Goal: Check status

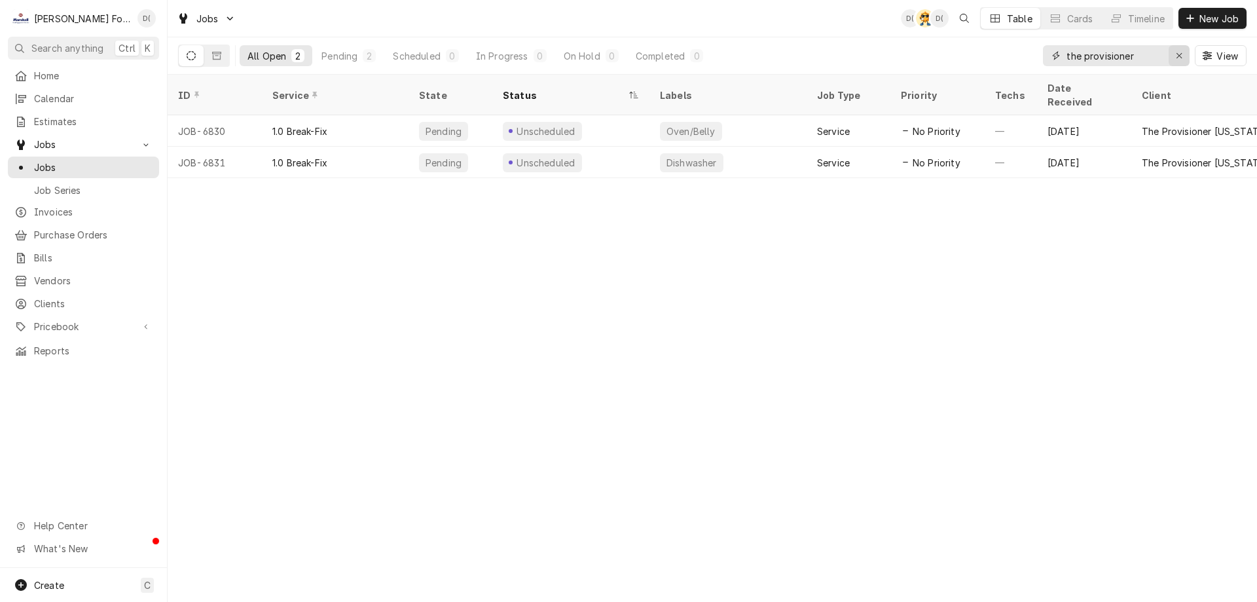
click at [1176, 54] on icon "Erase input" at bounding box center [1179, 55] width 7 height 9
click at [1142, 59] on input "Dynamic Content Wrapper" at bounding box center [1127, 55] width 123 height 21
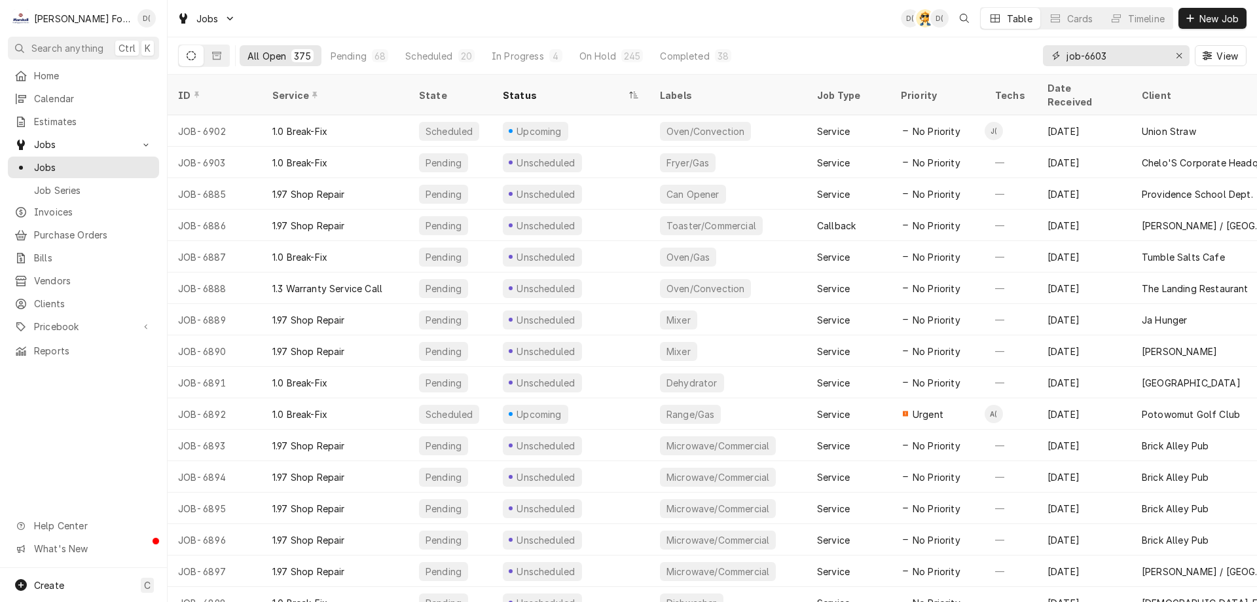
type input "job-6603"
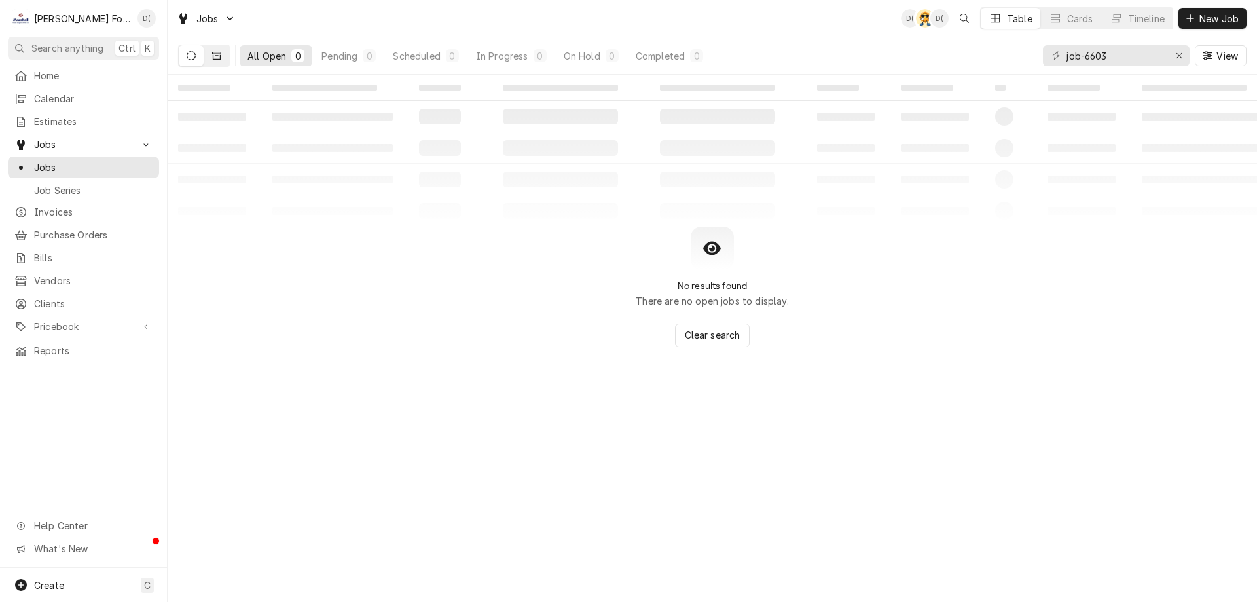
click at [213, 58] on icon "Dynamic Content Wrapper" at bounding box center [216, 56] width 9 height 8
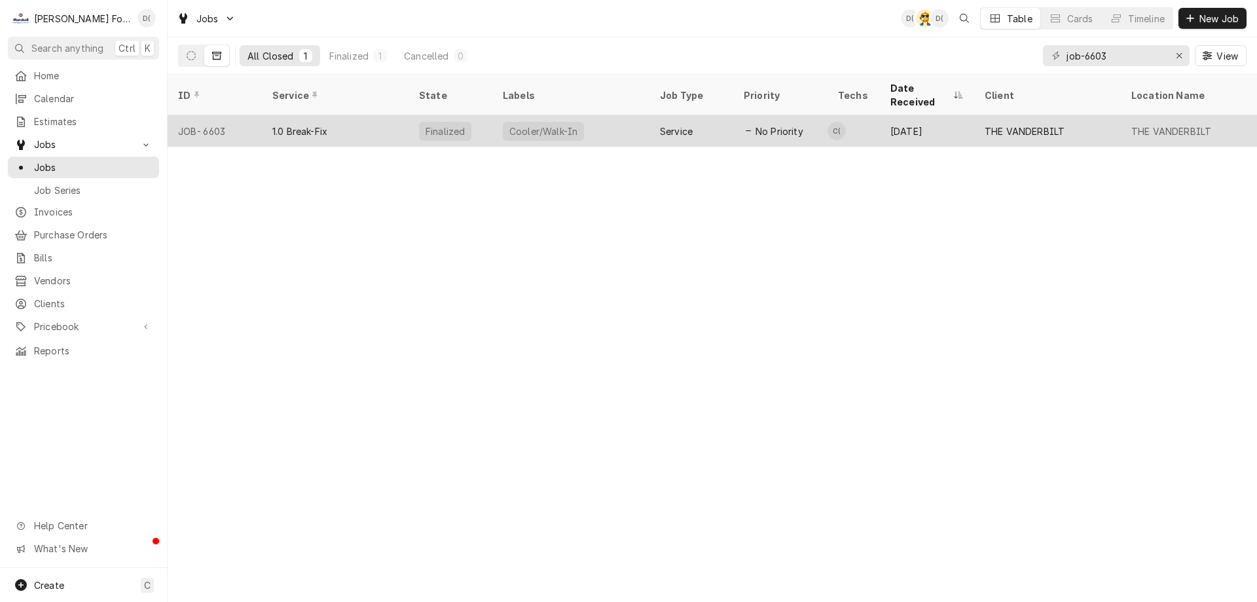
click at [376, 128] on div "1.0 Break-Fix" at bounding box center [335, 130] width 147 height 31
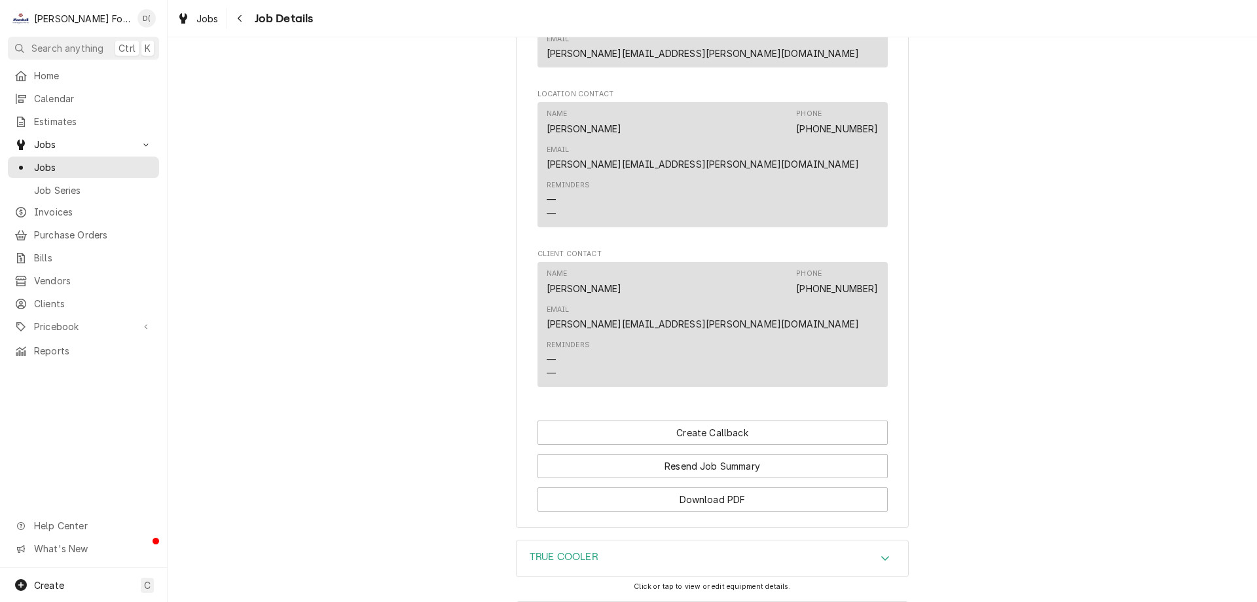
scroll to position [1468, 0]
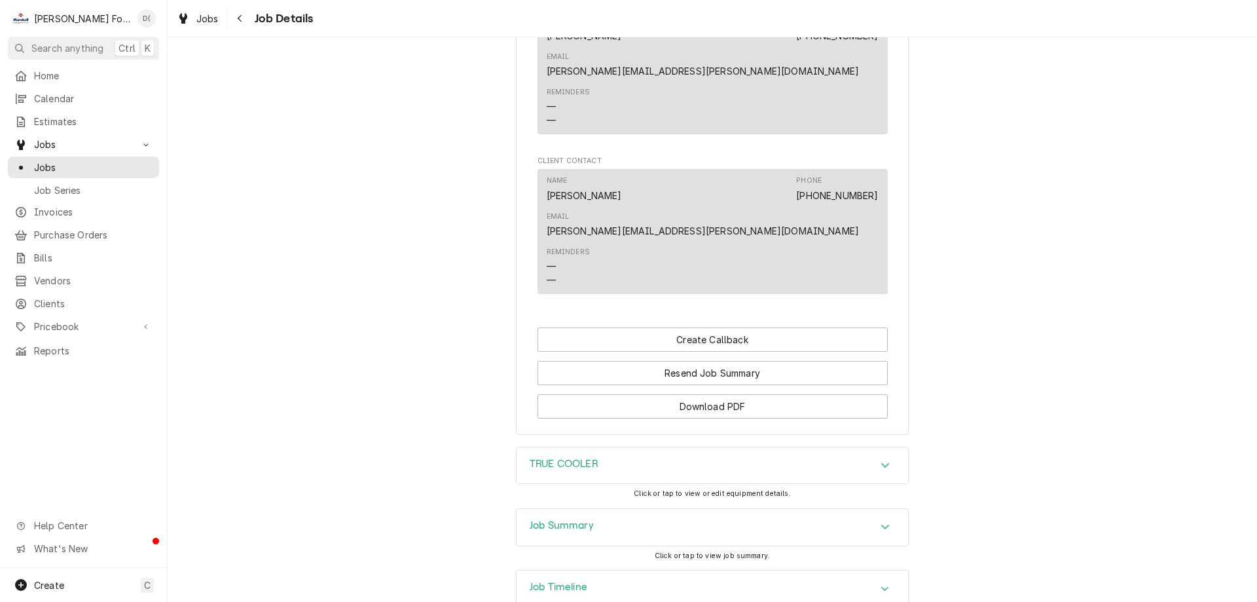
click at [564, 570] on div "Job Timeline" at bounding box center [712, 588] width 391 height 37
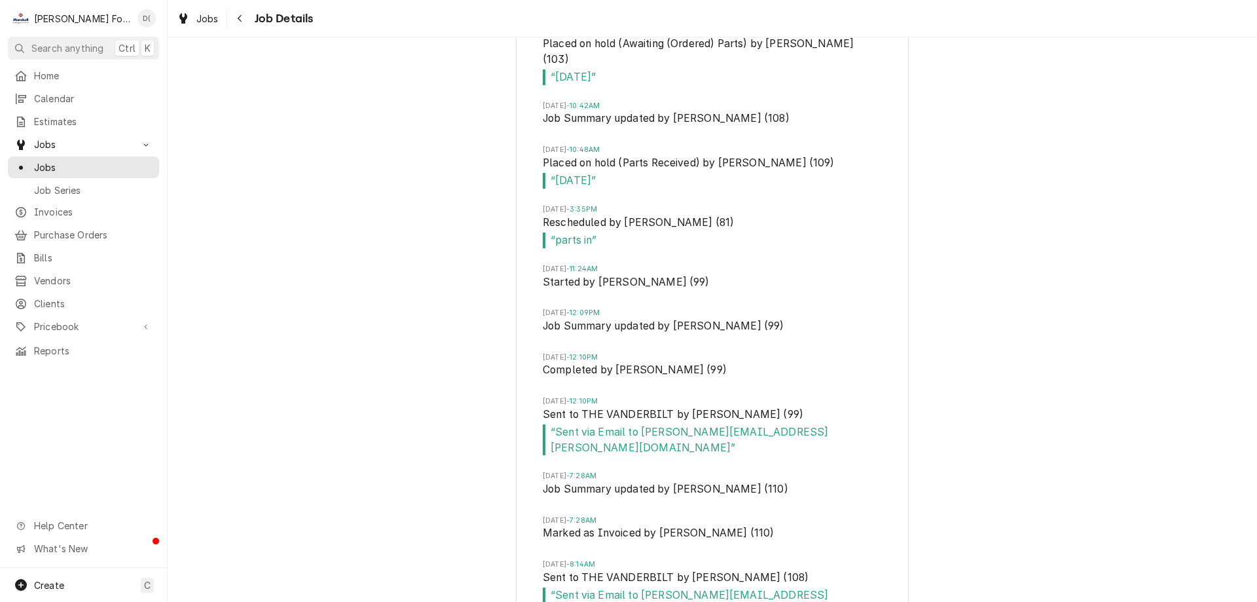
scroll to position [1971, 0]
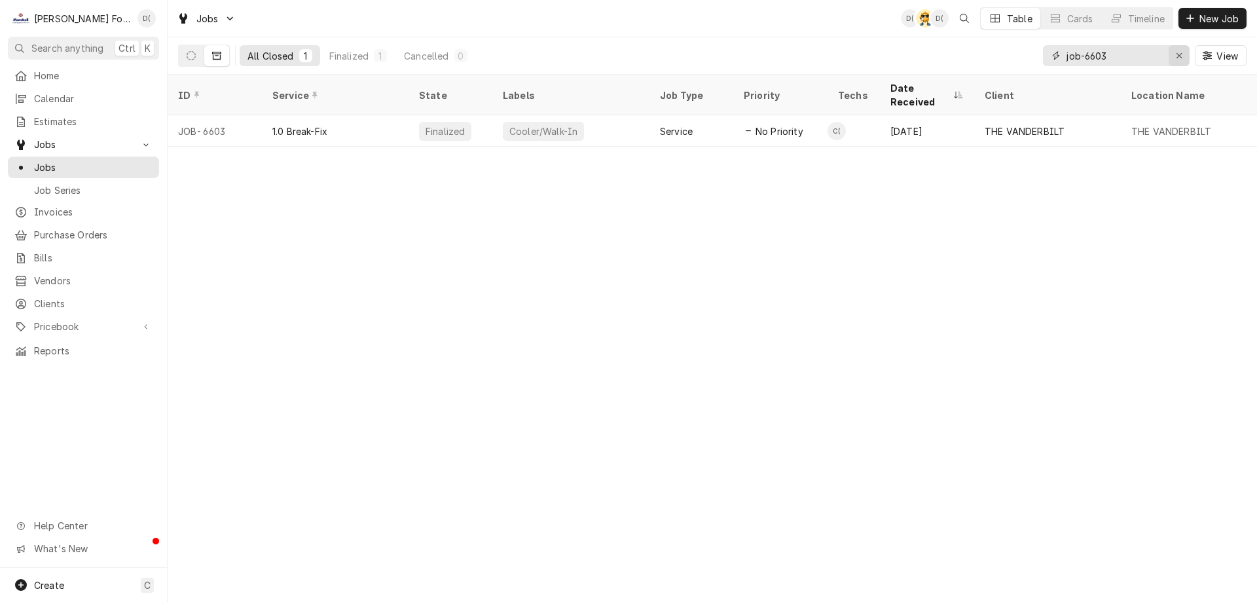
click at [1176, 55] on icon "Erase input" at bounding box center [1179, 55] width 7 height 9
click at [1134, 57] on input "Dynamic Content Wrapper" at bounding box center [1127, 55] width 123 height 21
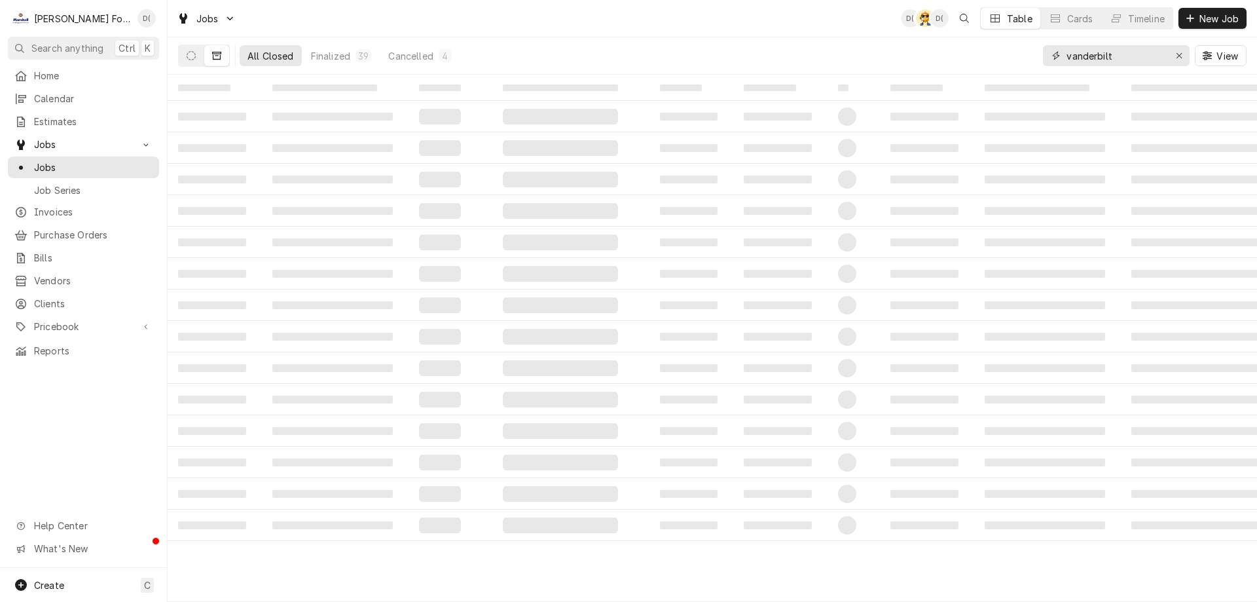
type input "vanderbilt"
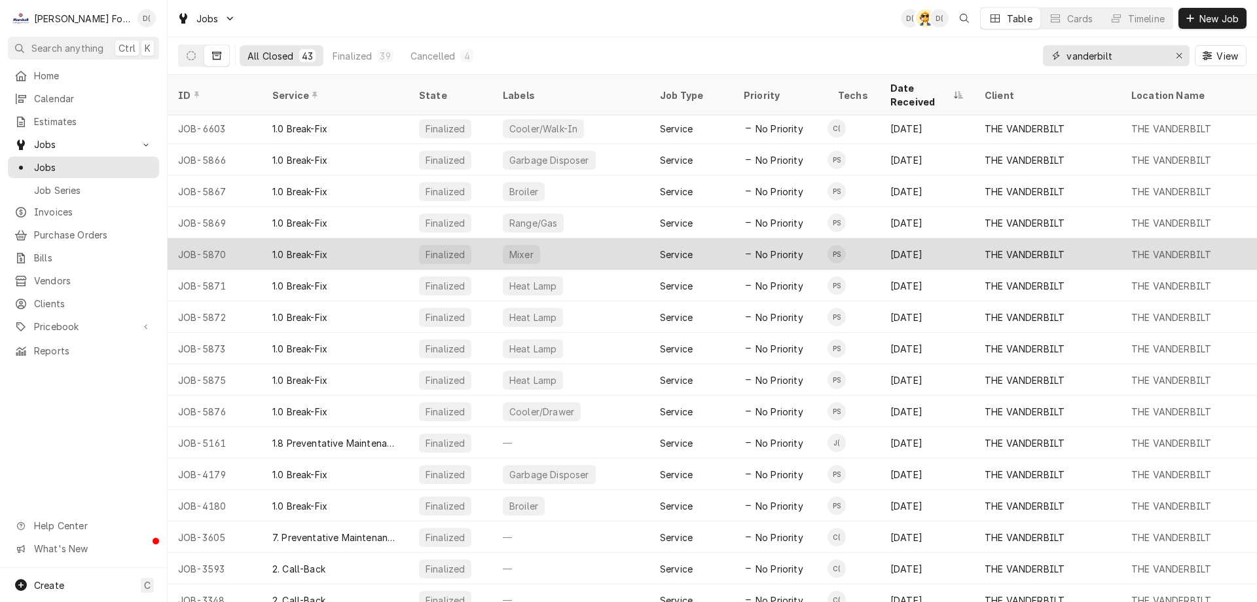
scroll to position [131, 0]
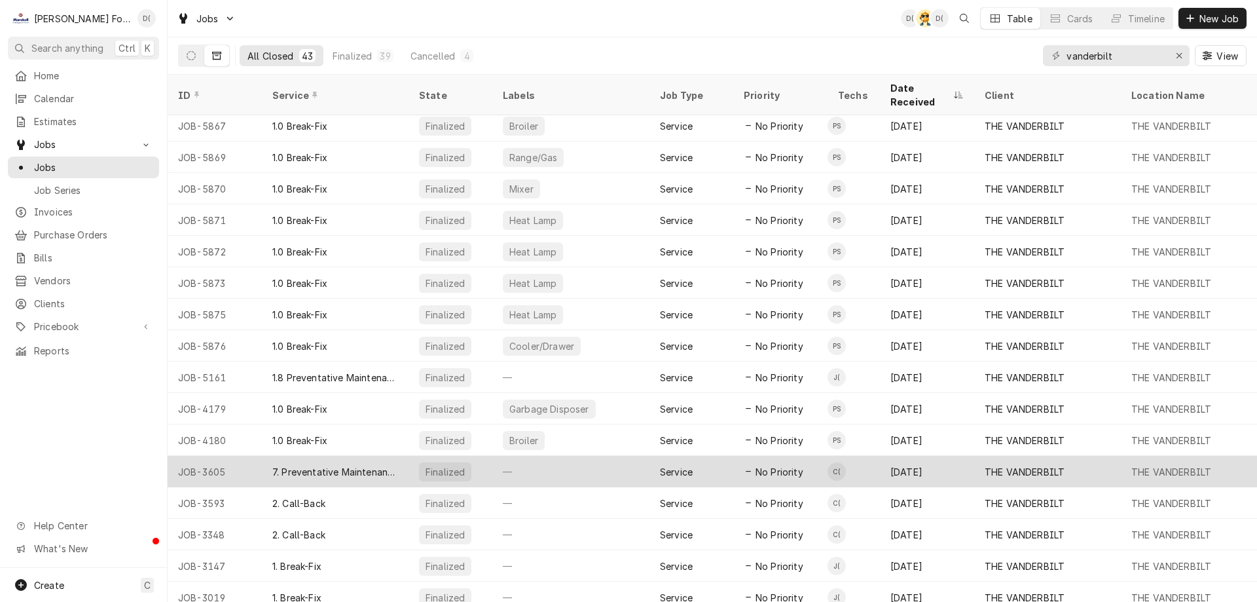
click at [551, 465] on div "—" at bounding box center [570, 471] width 157 height 31
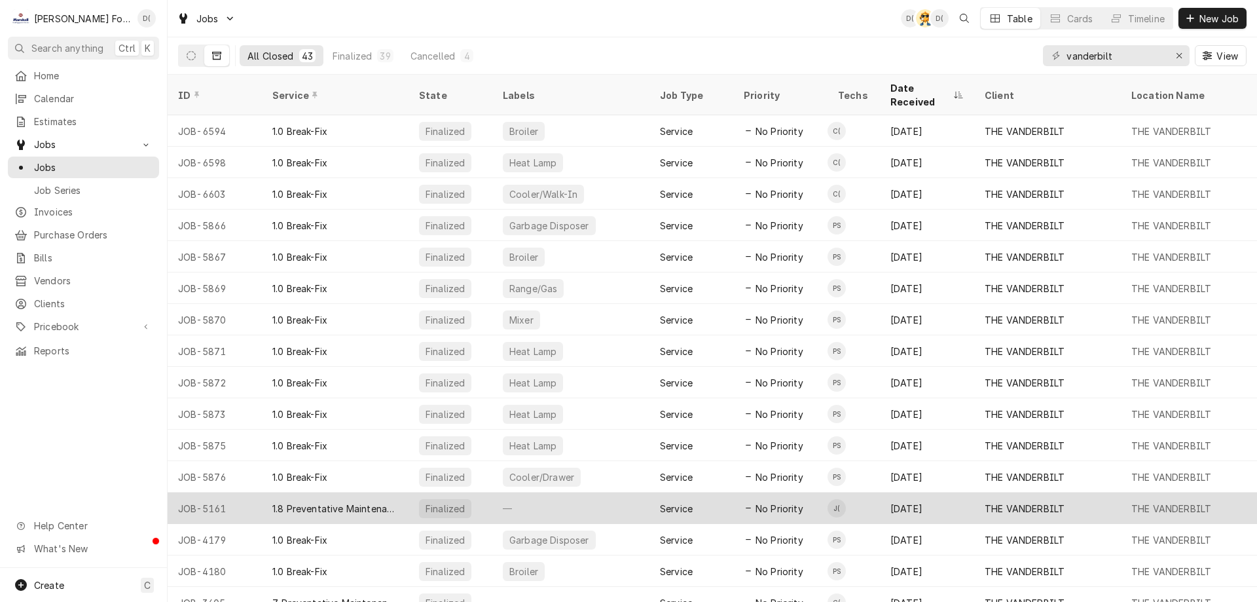
click at [353, 501] on div "1.8 Preventative Maintenance" at bounding box center [335, 508] width 126 height 14
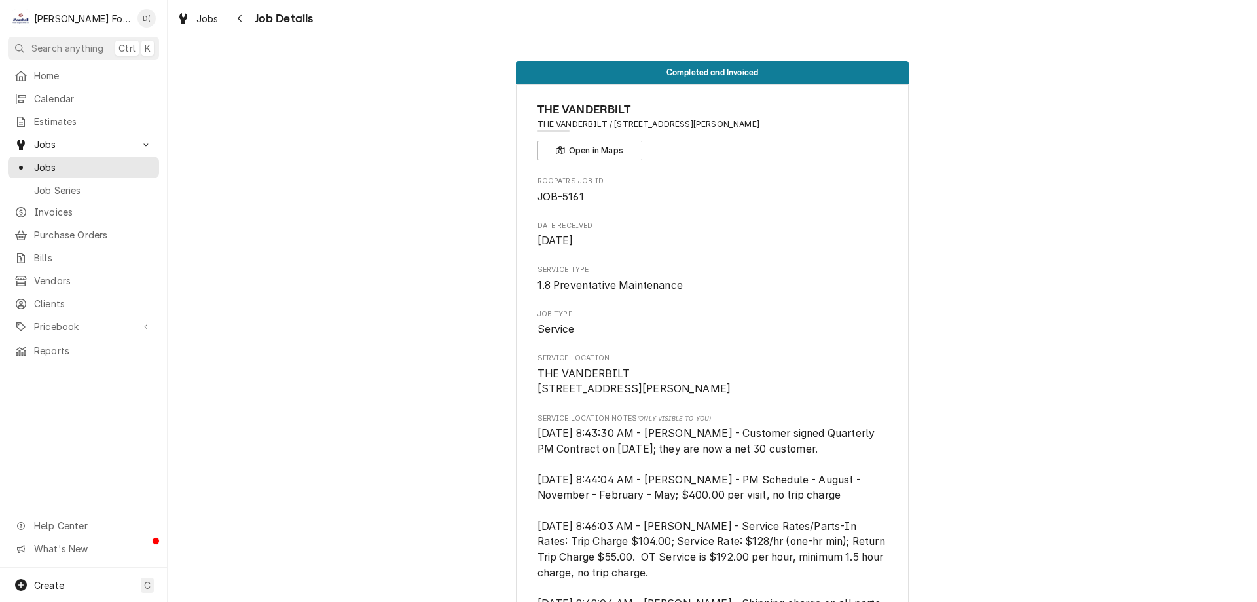
scroll to position [131, 0]
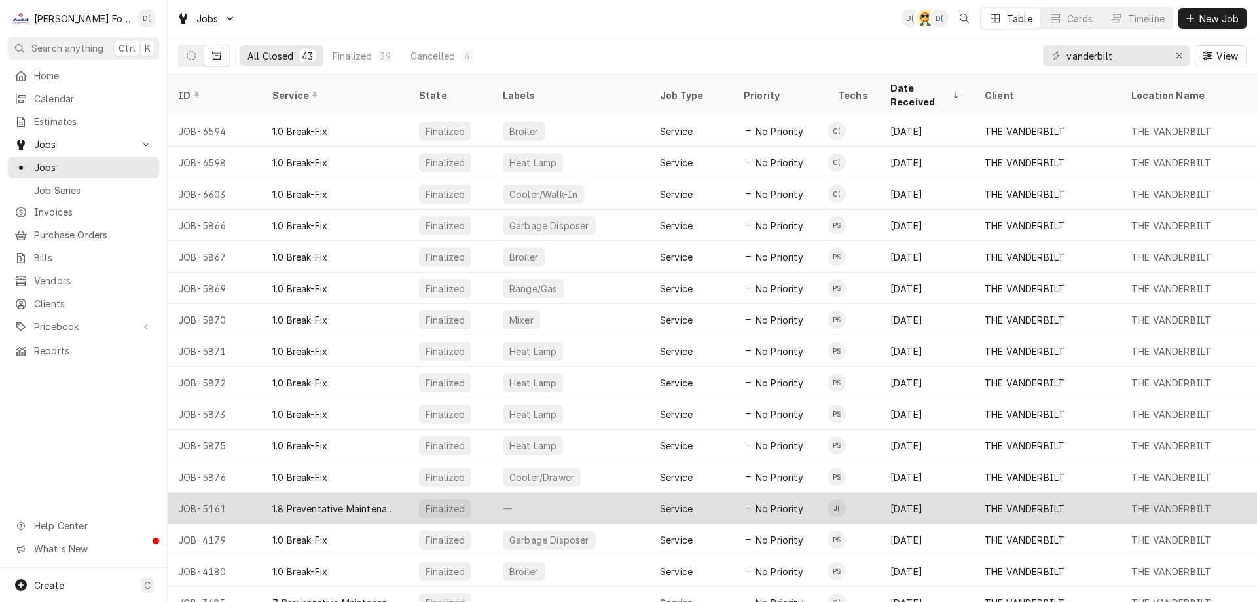
click at [542, 492] on div "—" at bounding box center [570, 507] width 157 height 31
